Goal: Check status: Check status

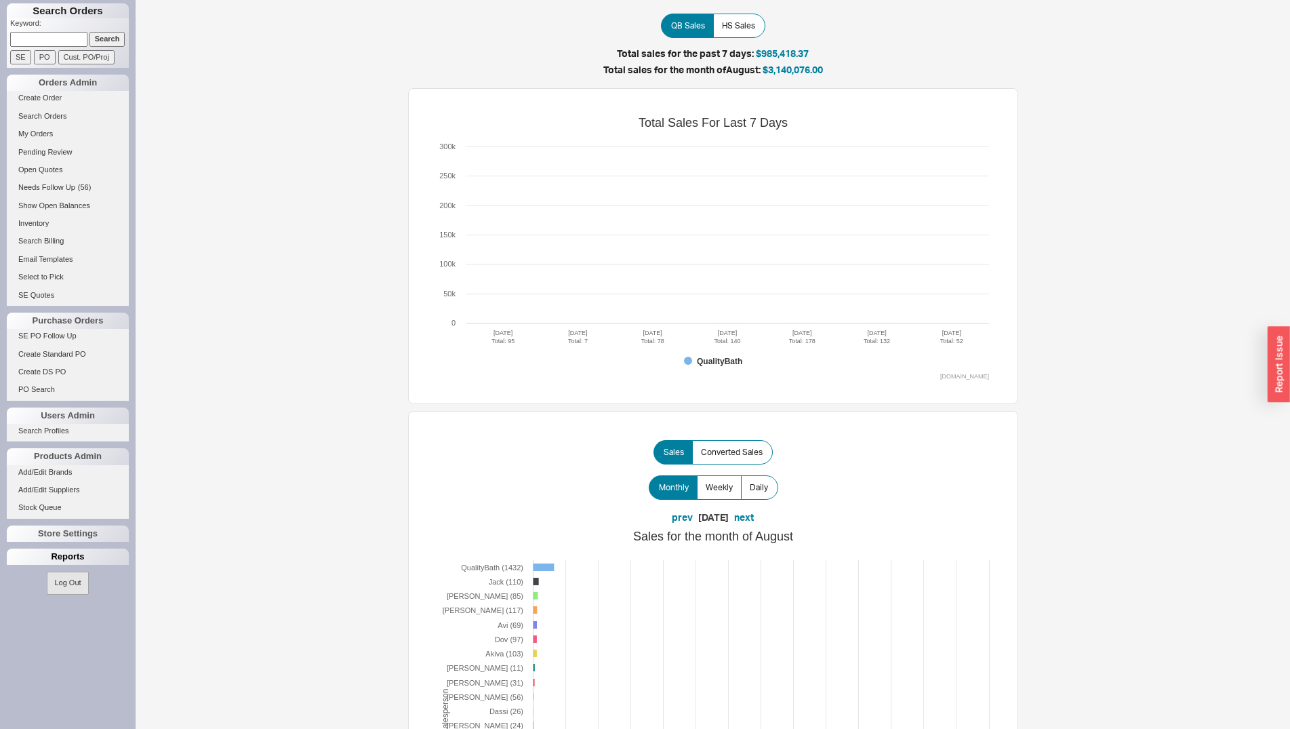
click at [49, 559] on div "Reports" at bounding box center [68, 556] width 122 height 16
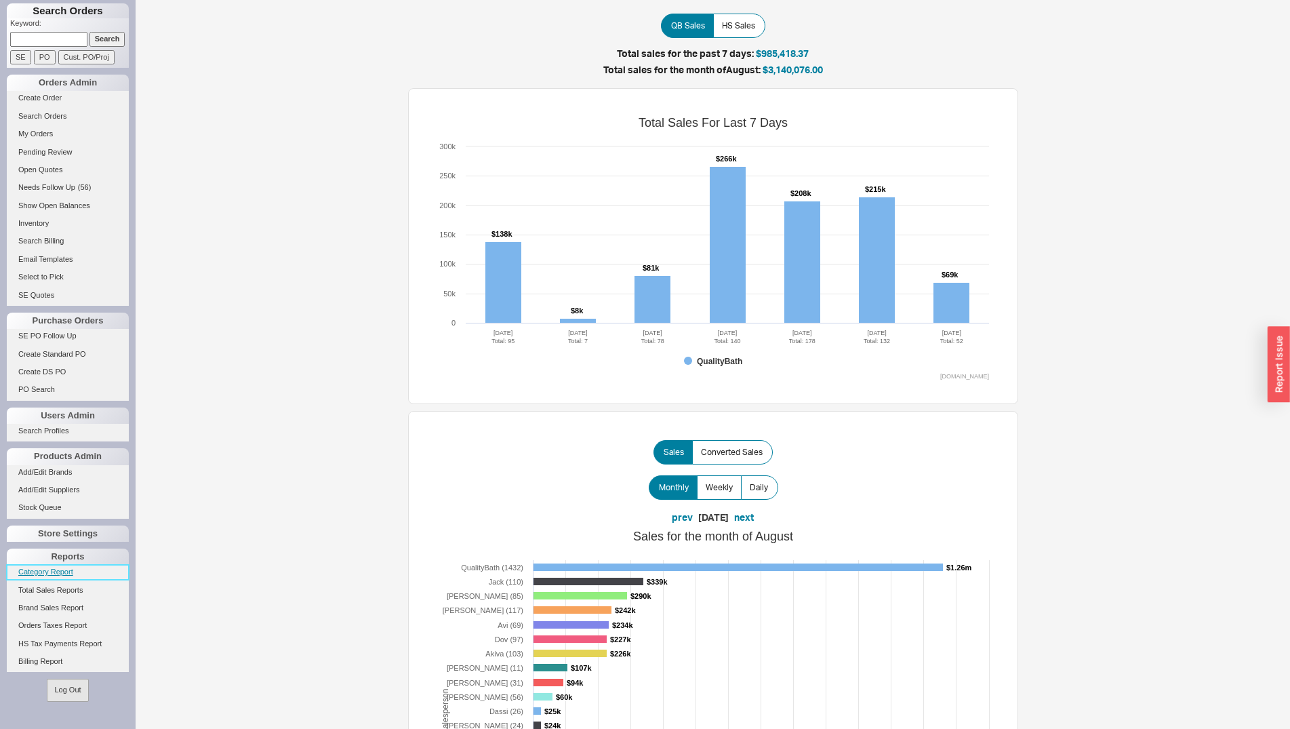
click at [64, 573] on link "Category Report" at bounding box center [68, 572] width 122 height 14
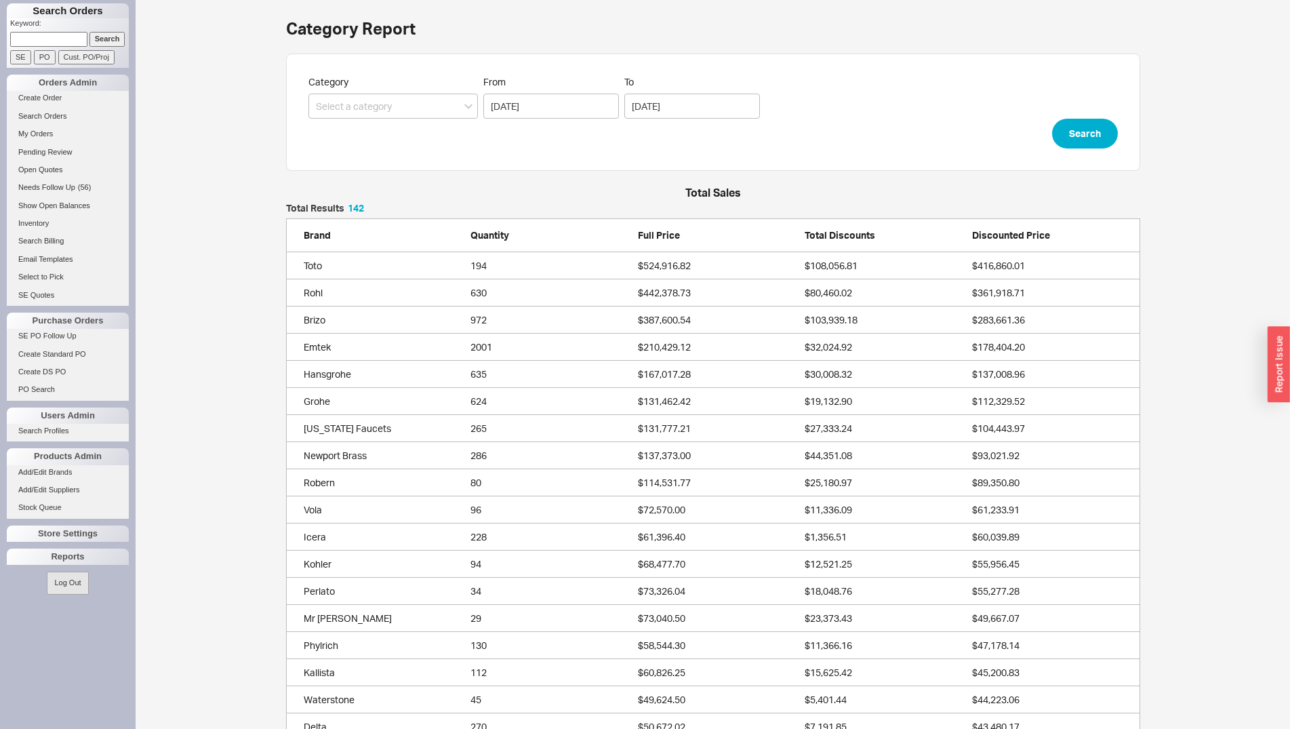
scroll to position [12, 12]
click at [102, 39] on input "Search" at bounding box center [107, 39] width 36 height 14
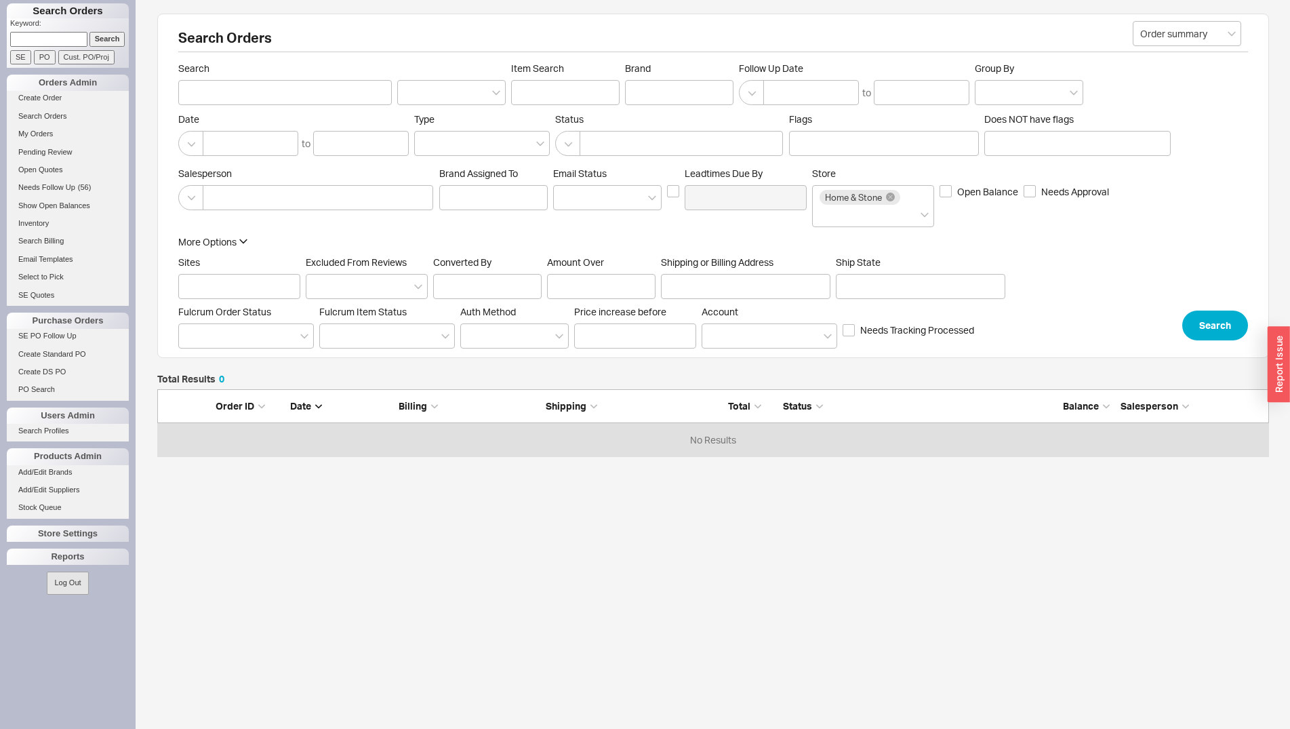
scroll to position [56, 1100]
click at [304, 93] on input "Search" at bounding box center [285, 92] width 214 height 25
paste input "[DOMAIN_NAME]"
type input "[DOMAIN_NAME]"
click at [1201, 318] on button "Search" at bounding box center [1215, 323] width 66 height 30
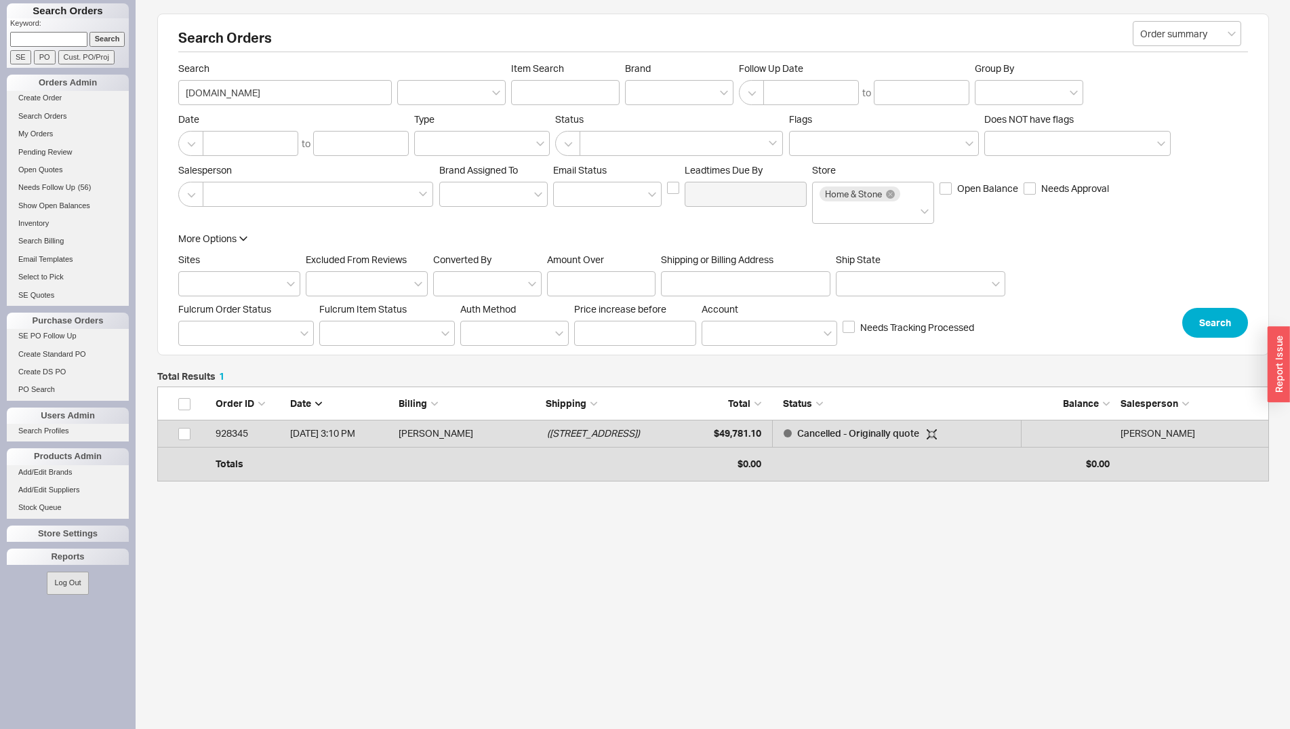
scroll to position [77, 1100]
click at [298, 89] on input "[DOMAIN_NAME]" at bounding box center [285, 92] width 214 height 25
click at [296, 99] on input "[DOMAIN_NAME]" at bounding box center [285, 92] width 214 height 25
click at [297, 95] on input "[DOMAIN_NAME]" at bounding box center [285, 92] width 214 height 25
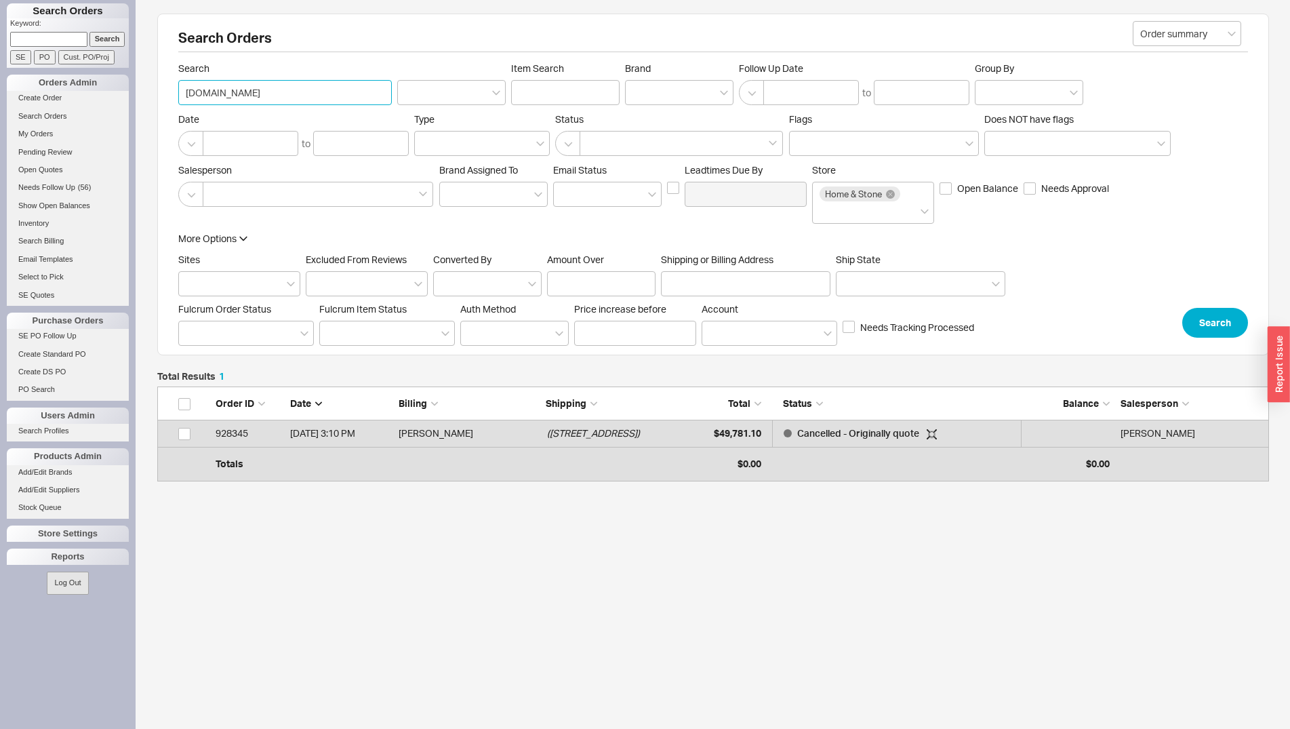
click at [297, 95] on input "[DOMAIN_NAME]" at bounding box center [285, 92] width 214 height 25
click at [683, 289] on input "Shipping or Billing Address" at bounding box center [745, 283] width 169 height 25
paste input "365 W 126"
type input "365 W 126"
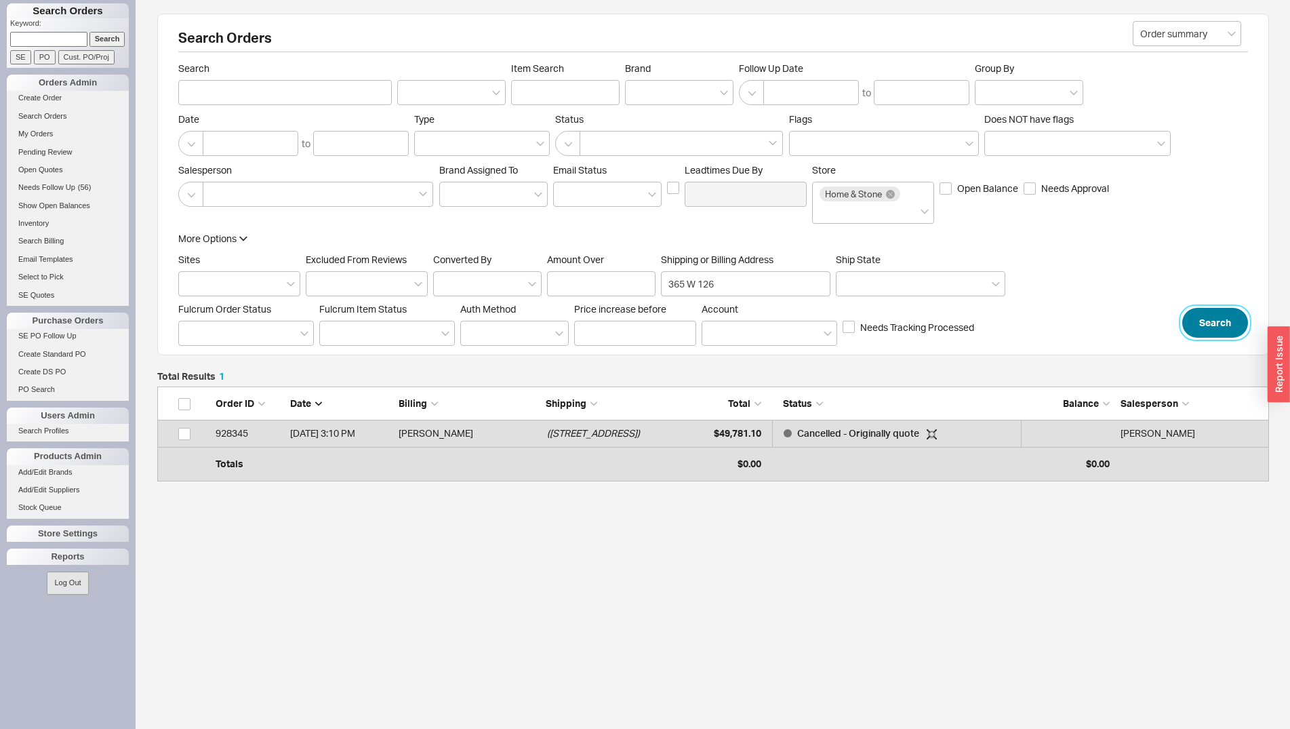
click at [1199, 321] on button "Search" at bounding box center [1215, 323] width 66 height 30
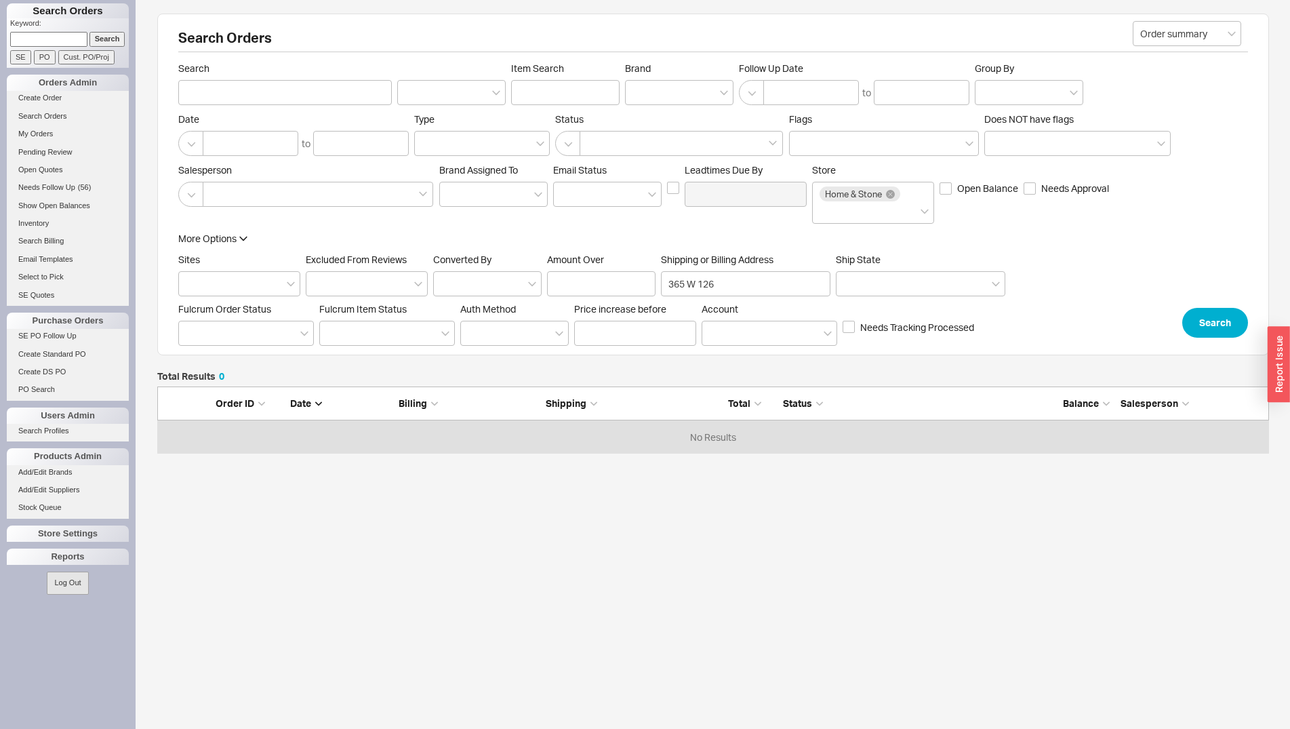
scroll to position [56, 1100]
drag, startPoint x: 740, startPoint y: 284, endPoint x: 688, endPoint y: 286, distance: 51.6
click at [688, 286] on input "365 W 126" at bounding box center [745, 283] width 169 height 25
type input "365"
click at [1209, 319] on button "Search" at bounding box center [1215, 323] width 66 height 30
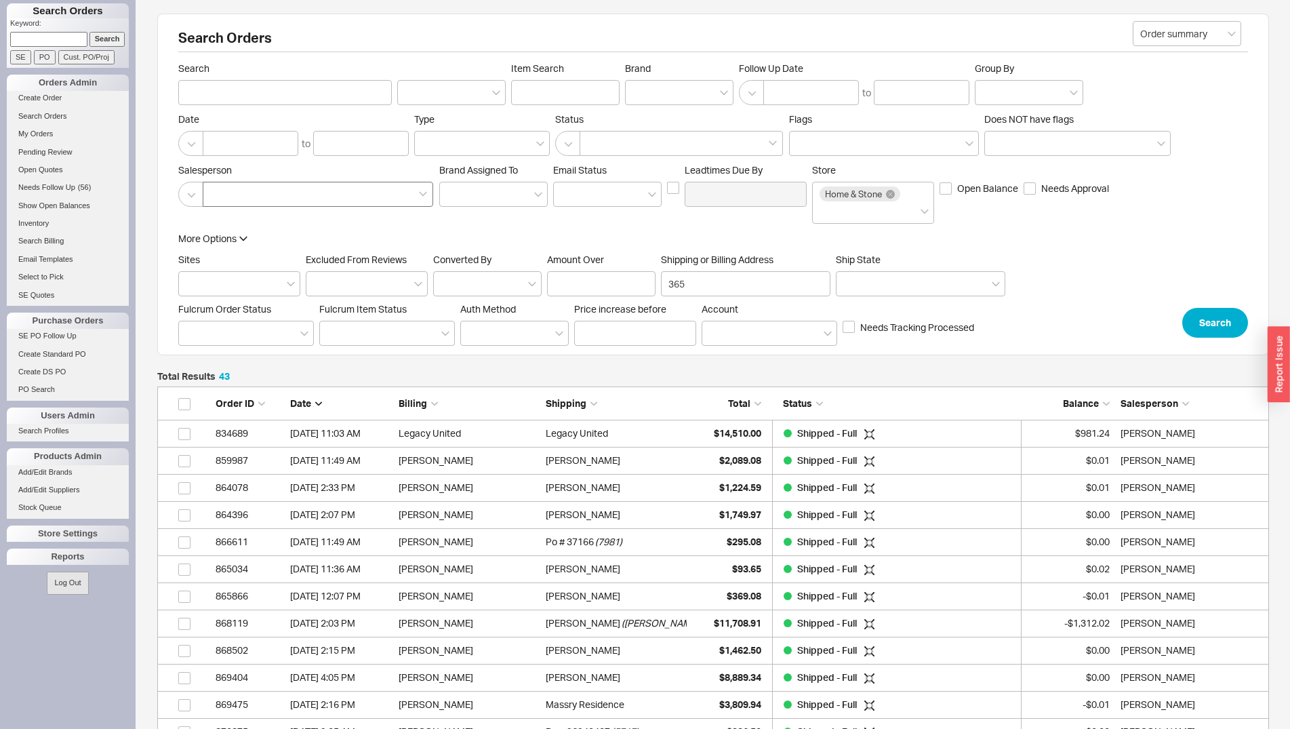
scroll to position [12, 12]
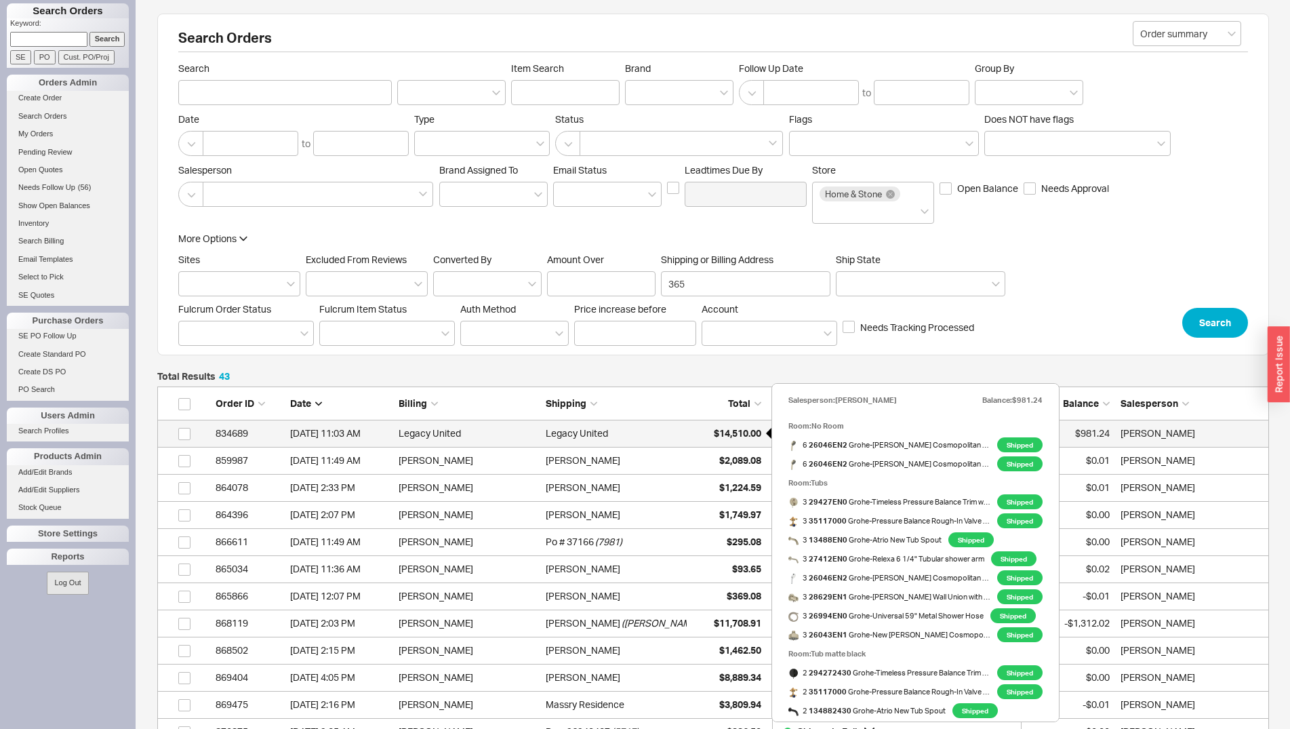
click at [721, 437] on span "$14,510.00" at bounding box center [737, 433] width 47 height 12
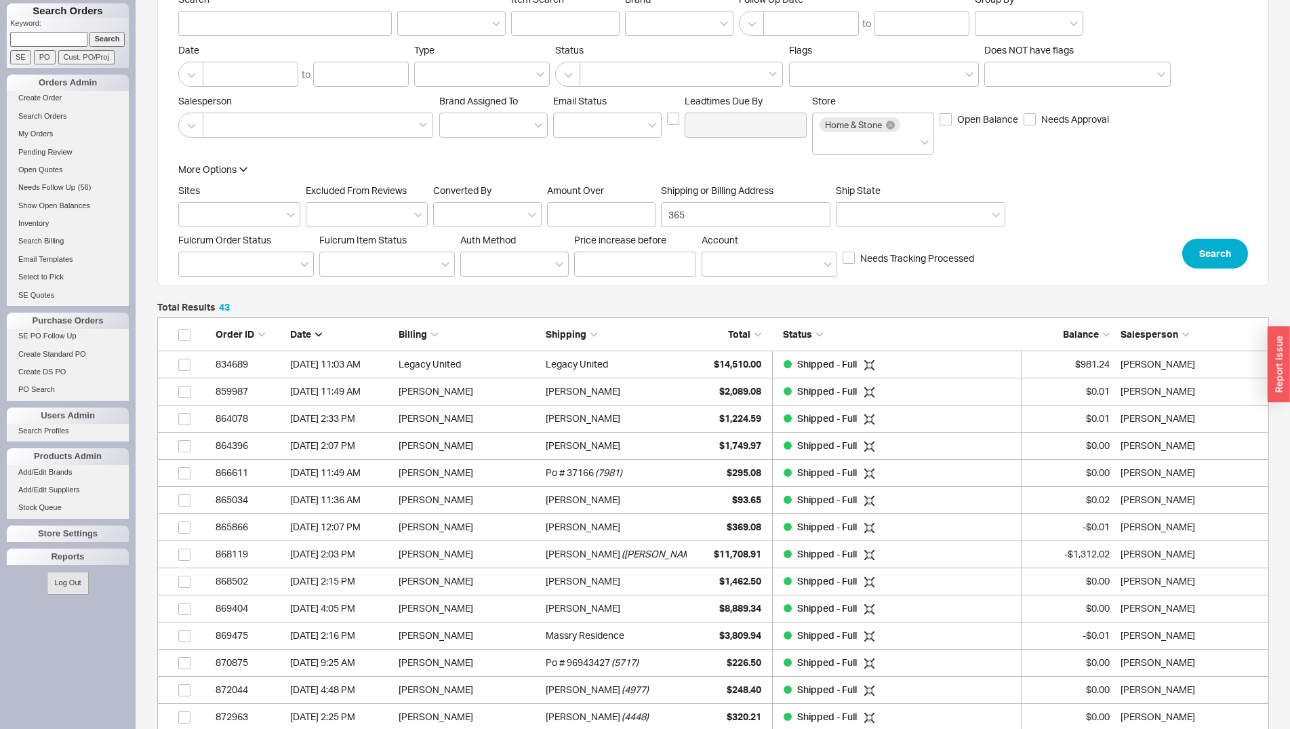
scroll to position [0, 0]
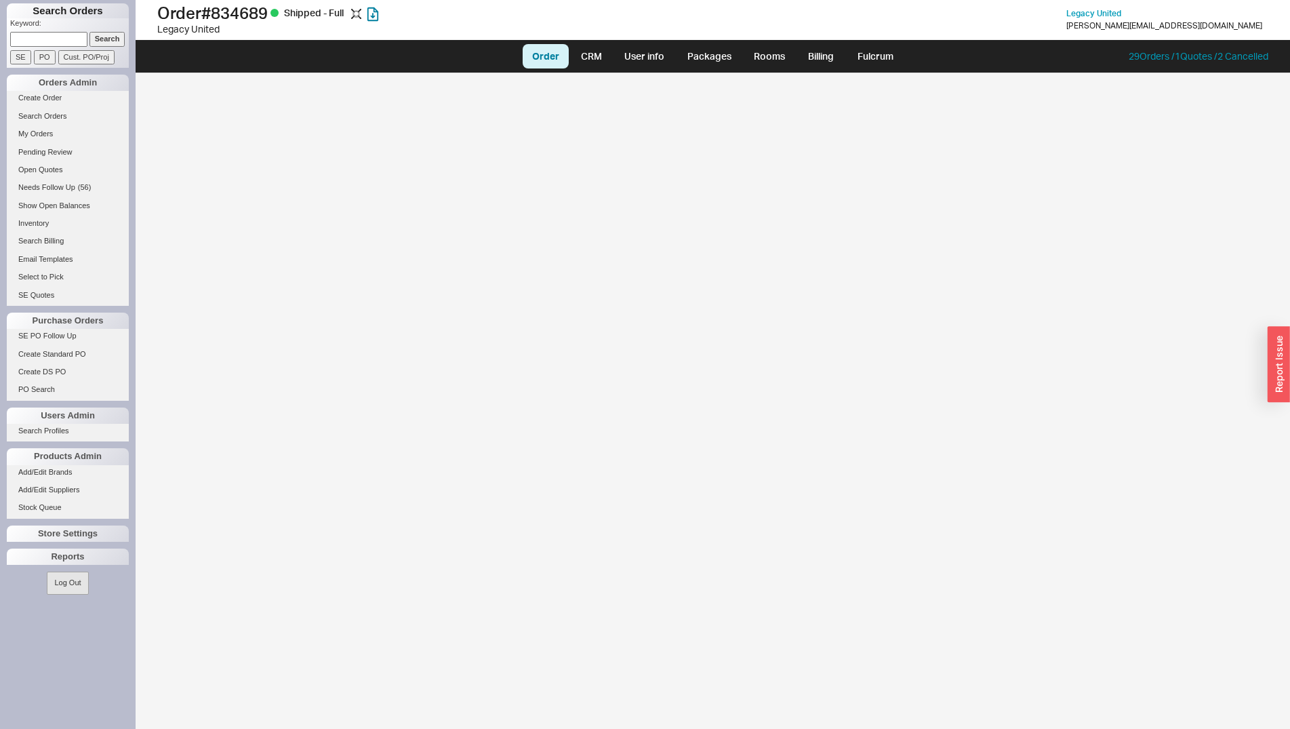
select select "LOW"
